Goal: Task Accomplishment & Management: Use online tool/utility

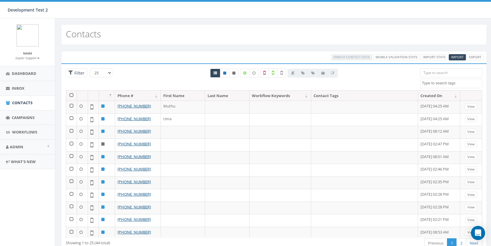
select select
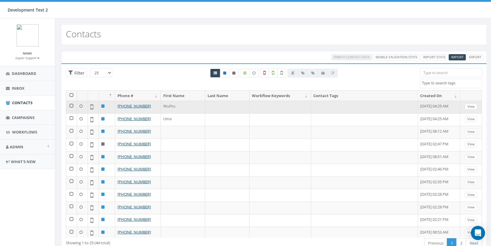
click at [70, 105] on td at bounding box center [71, 106] width 11 height 13
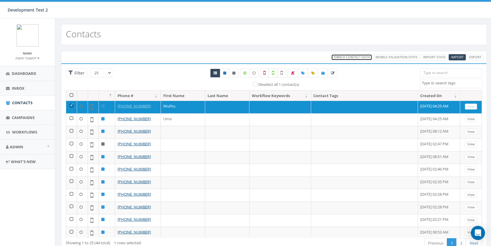
click at [358, 57] on span "Enrich Contact Data" at bounding box center [352, 57] width 36 height 4
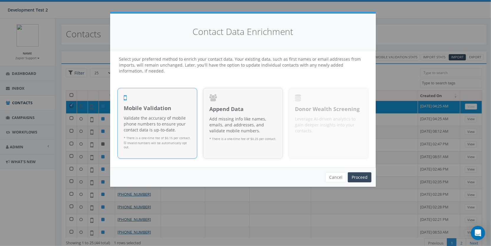
click at [169, 137] on p "* There is a one-time fee of $0.15 per contact. Invalid numbers will be automat…" at bounding box center [157, 143] width 67 height 14
click at [360, 174] on link "Proceed" at bounding box center [360, 177] width 24 height 10
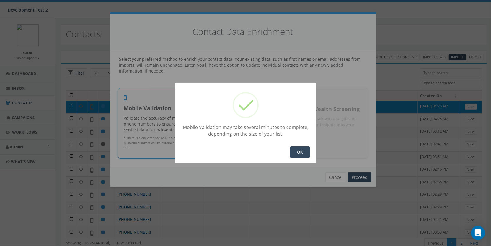
click at [300, 152] on button "OK" at bounding box center [300, 152] width 20 height 12
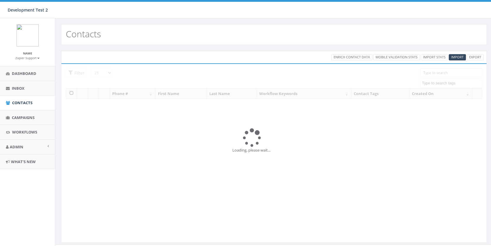
select select
